Goal: Communication & Community: Answer question/provide support

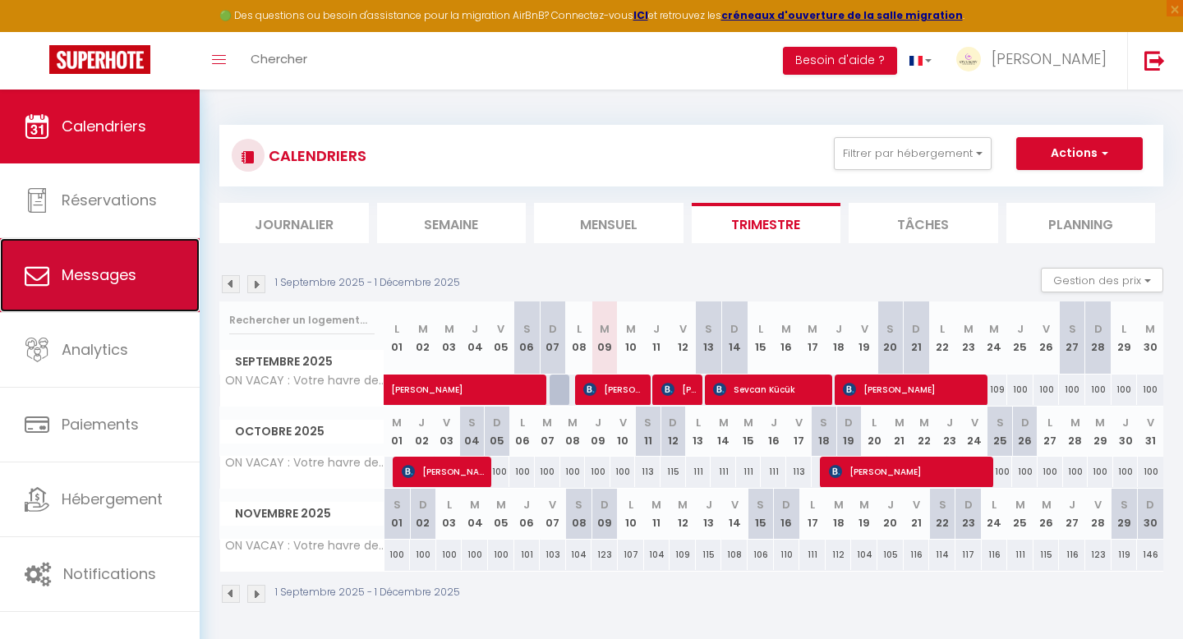
click at [90, 282] on span "Messages" at bounding box center [99, 275] width 75 height 21
select select "message"
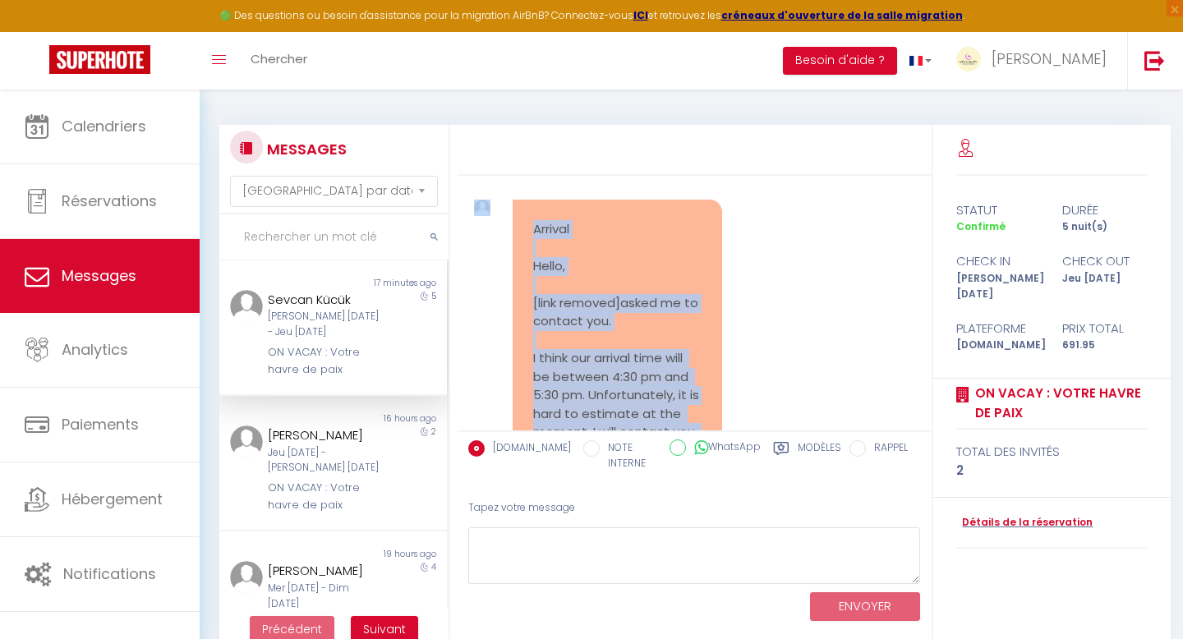
scroll to position [1075, 0]
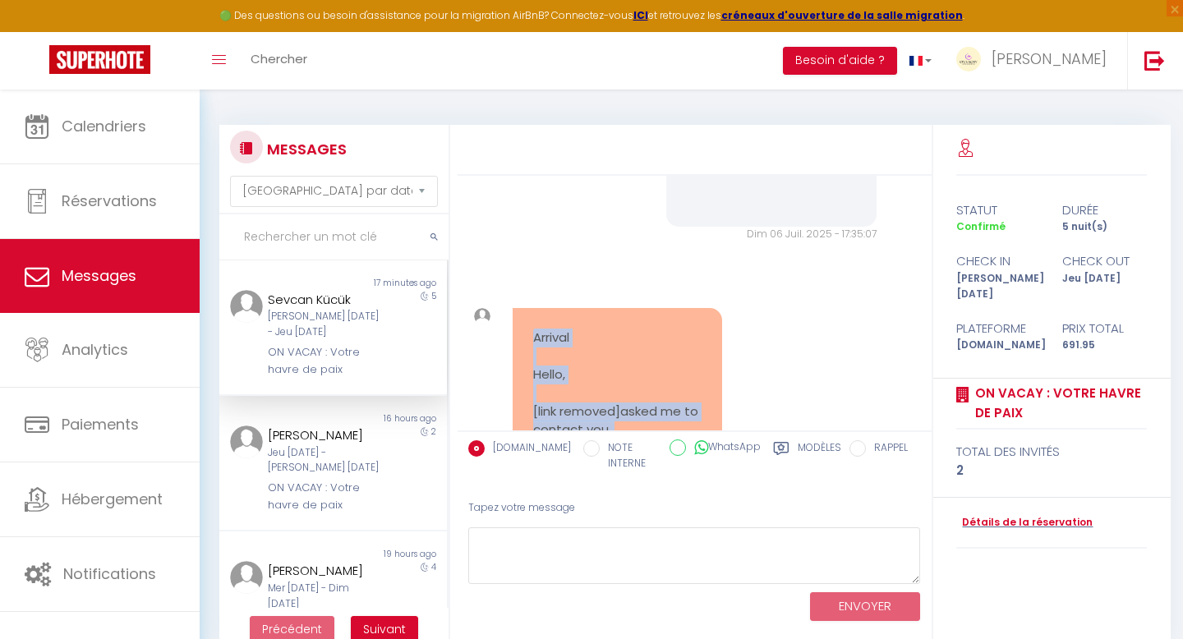
drag, startPoint x: 669, startPoint y: 366, endPoint x: 512, endPoint y: 359, distance: 157.1
click at [513, 359] on div "Arrival Hello, [link removed]asked me to contact you. I think our arrival time …" at bounding box center [618, 541] width 210 height 467
copy pre "Arrival Hello, [link removed]asked me to contact you. I think our arrival time …"
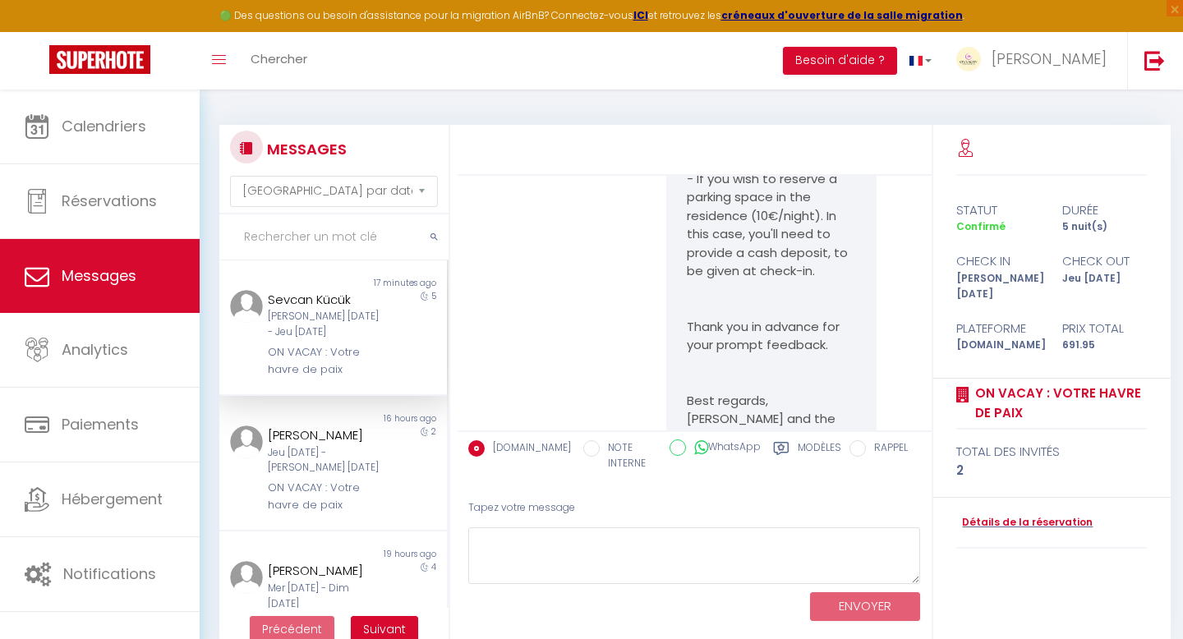
scroll to position [1037, 0]
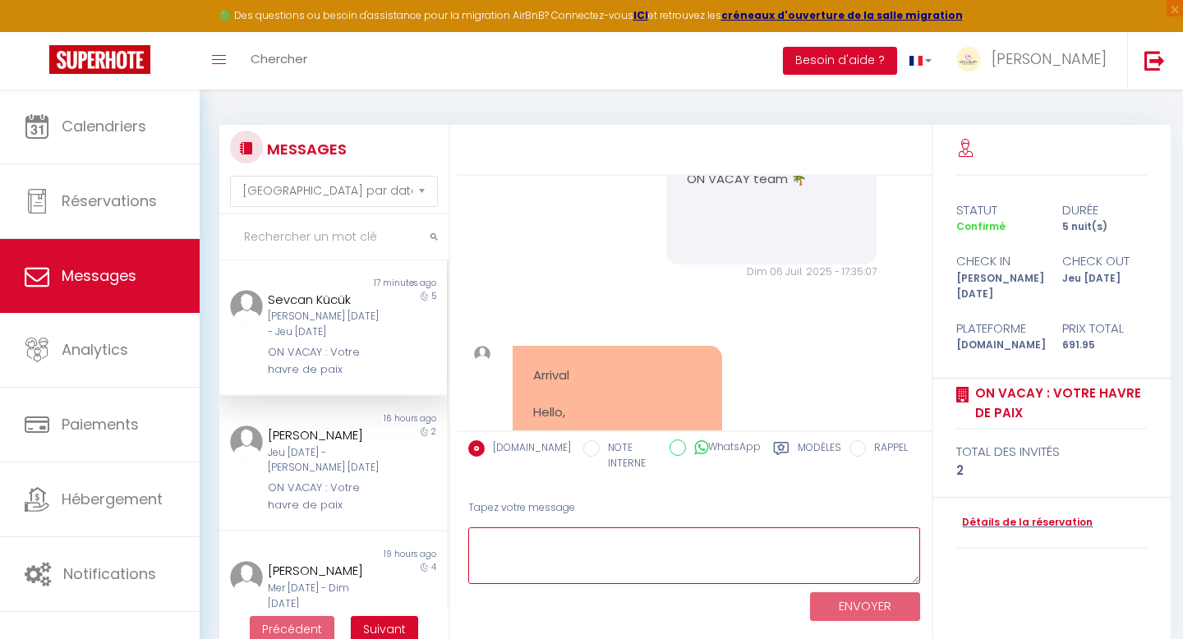
click at [531, 553] on textarea at bounding box center [694, 556] width 453 height 57
paste textarea "Hello [PERSON_NAME] 🌸, Thank you very much for your message! No worries at all …"
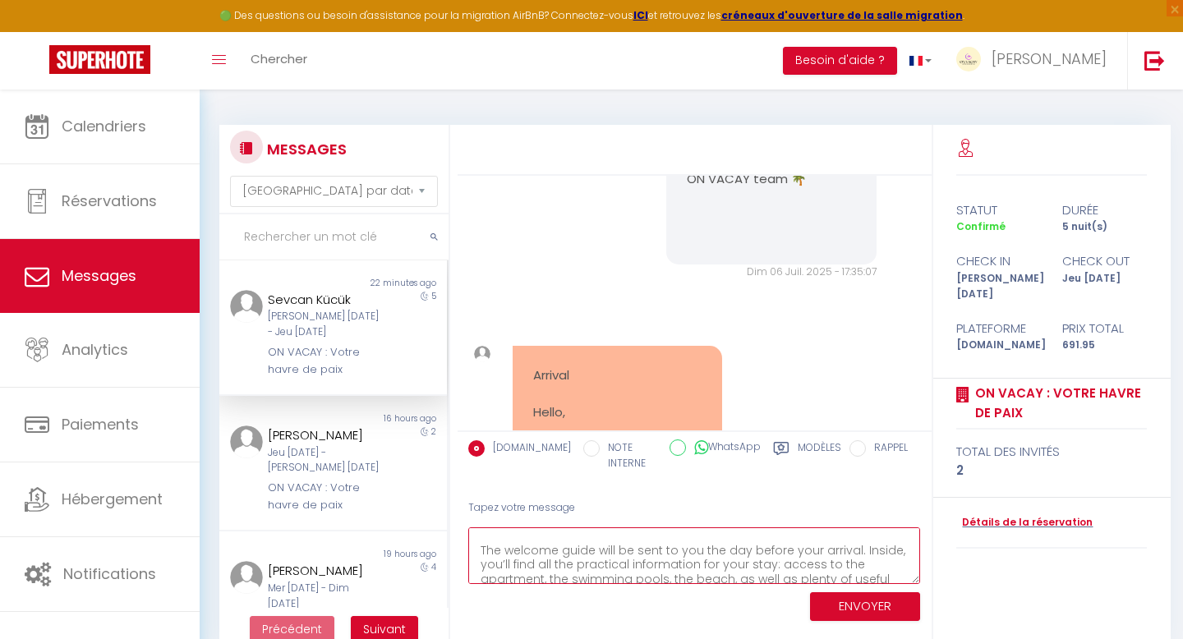
scroll to position [0, 0]
click at [559, 541] on textarea "Hello [PERSON_NAME] 🌸, Thank you very much for your message! No worries at all …" at bounding box center [694, 556] width 453 height 57
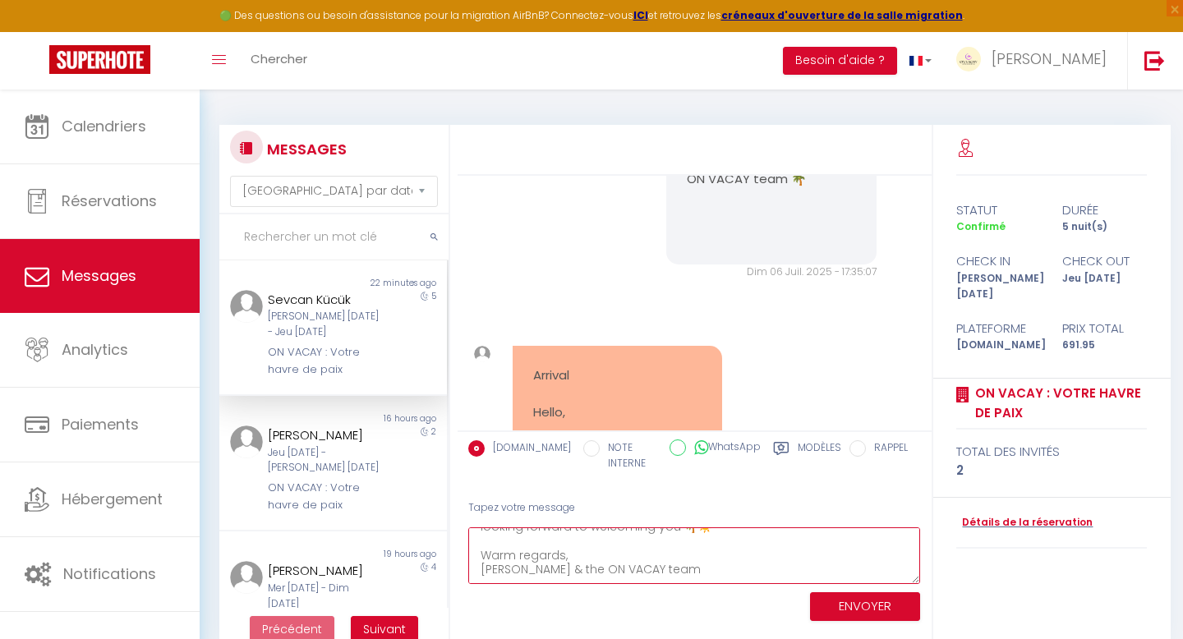
click at [698, 569] on textarea "Hello [PERSON_NAME], Thank you very much for your message! No worries at all re…" at bounding box center [694, 556] width 453 height 57
paste textarea "🌸"
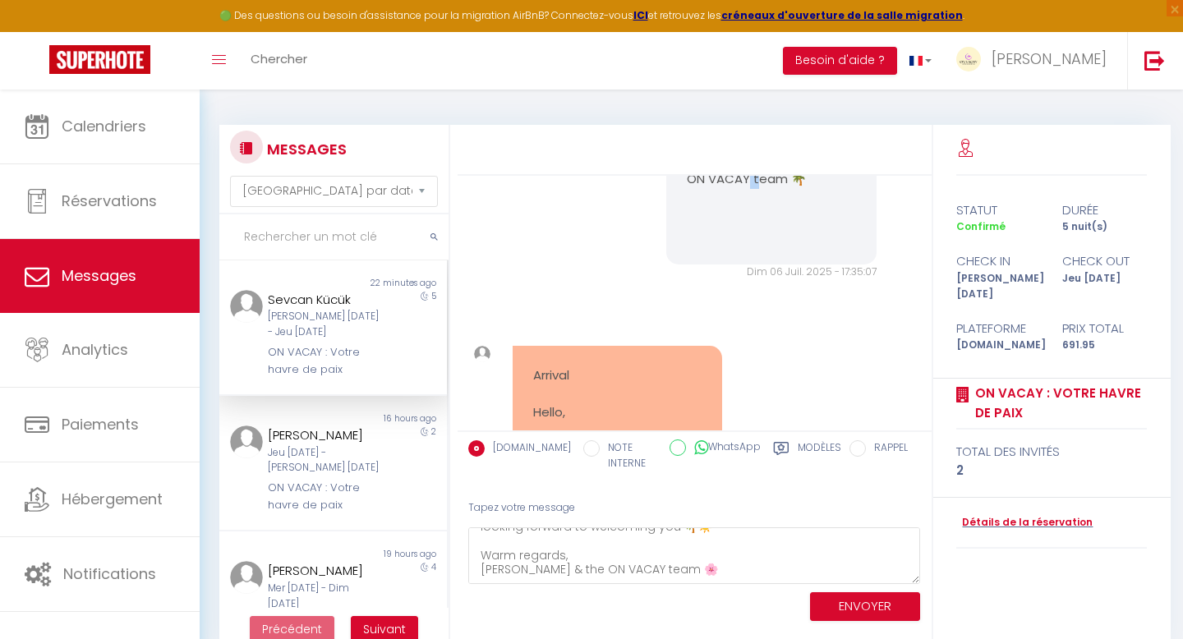
click at [772, 188] on p "[PERSON_NAME] and the ON VACAY team 🌴" at bounding box center [771, 169] width 168 height 37
copy p "🌴"
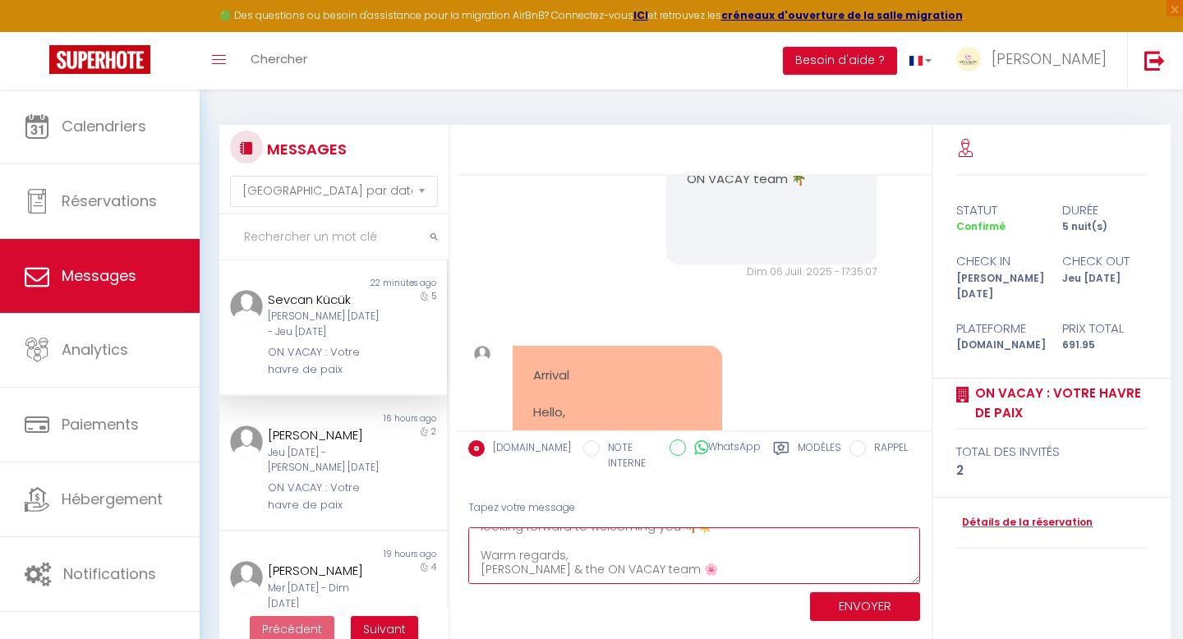
click at [664, 571] on textarea "Hello [PERSON_NAME], Thank you very much for your message! No worries at all re…" at bounding box center [694, 556] width 453 height 57
paste textarea
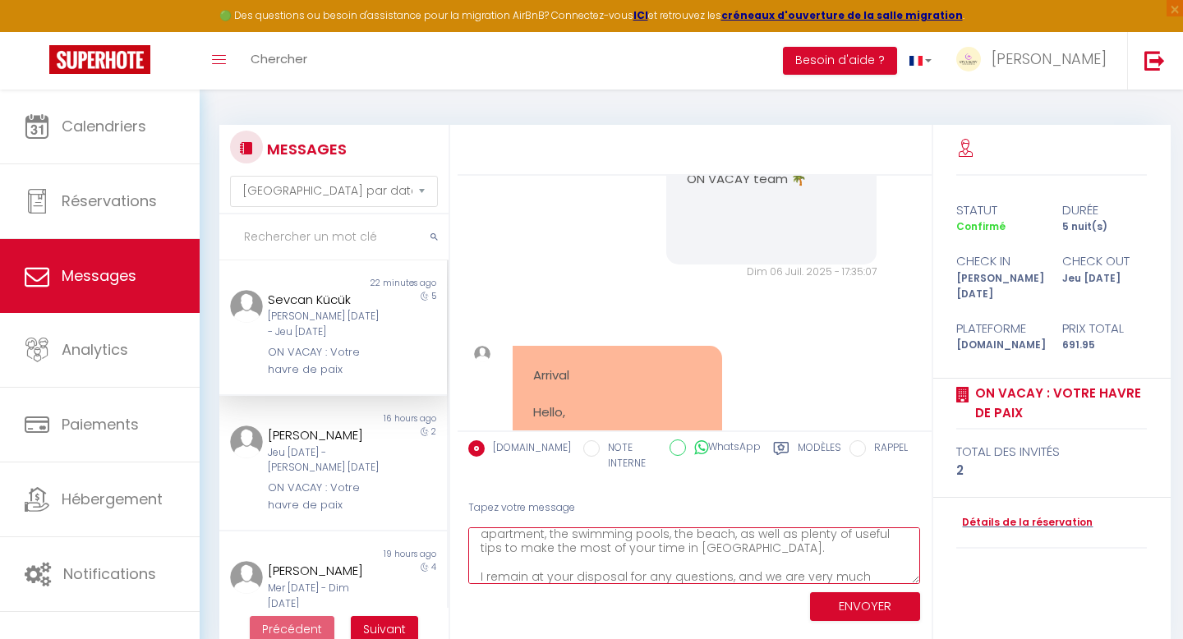
scroll to position [135, 0]
type textarea "Hello [PERSON_NAME], Thank you very much for your message! No worries at all re…"
click at [835, 616] on button "ENVOYER" at bounding box center [865, 606] width 110 height 29
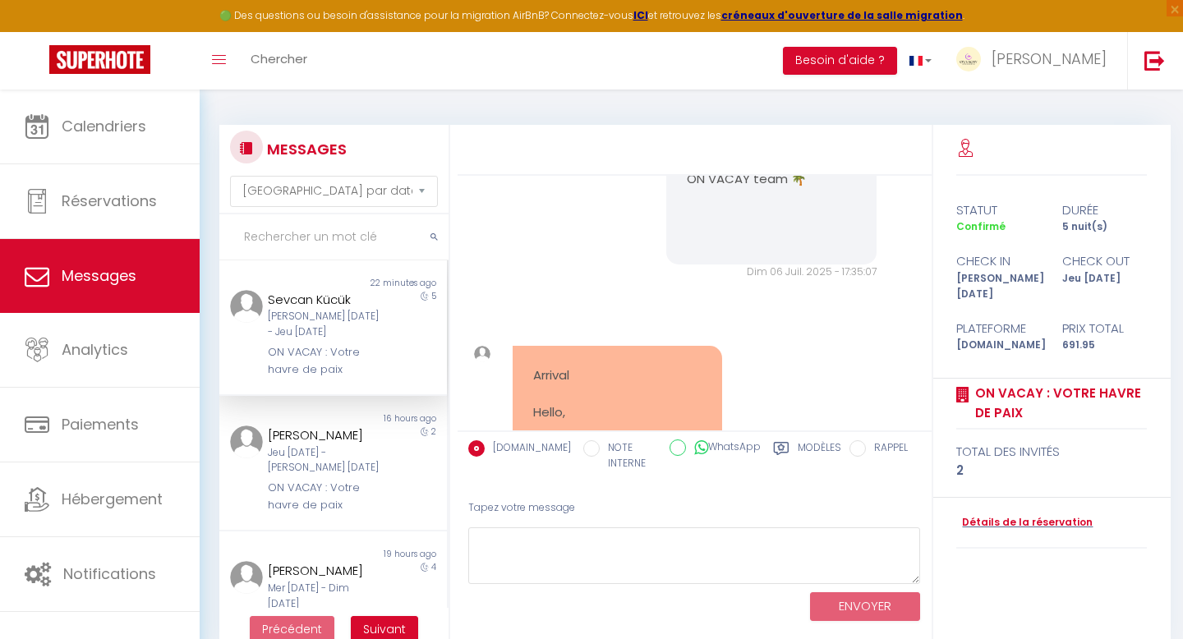
scroll to position [2234, 0]
